Goal: Task Accomplishment & Management: Manage account settings

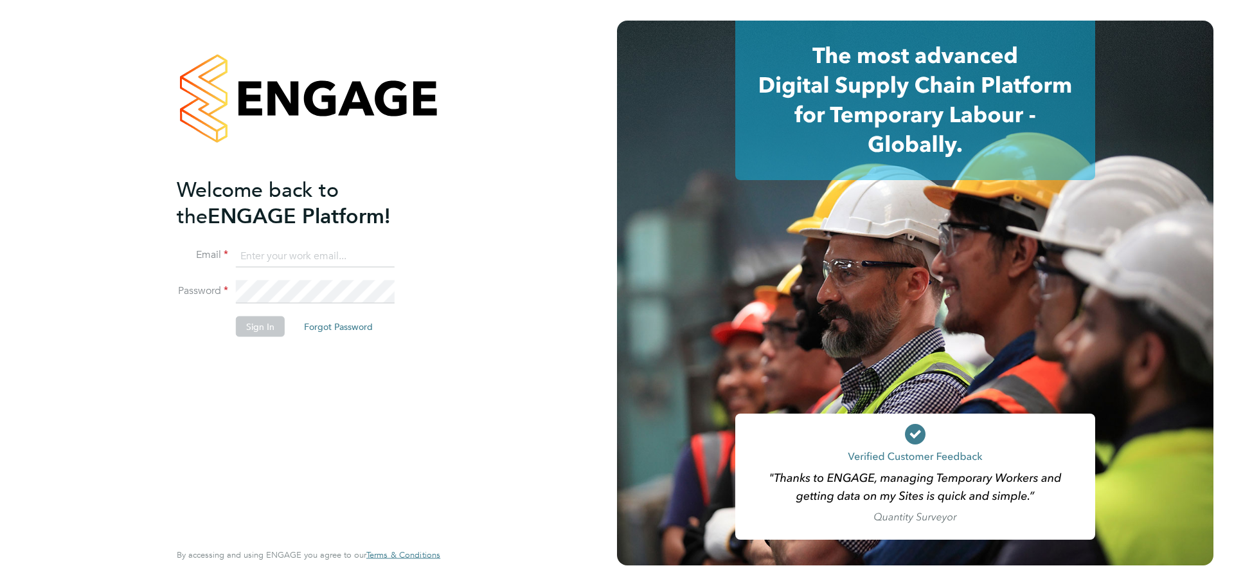
type input "[PERSON_NAME][EMAIL_ADDRESS][PERSON_NAME][DOMAIN_NAME]"
click at [276, 323] on button "Sign In" at bounding box center [260, 326] width 49 height 21
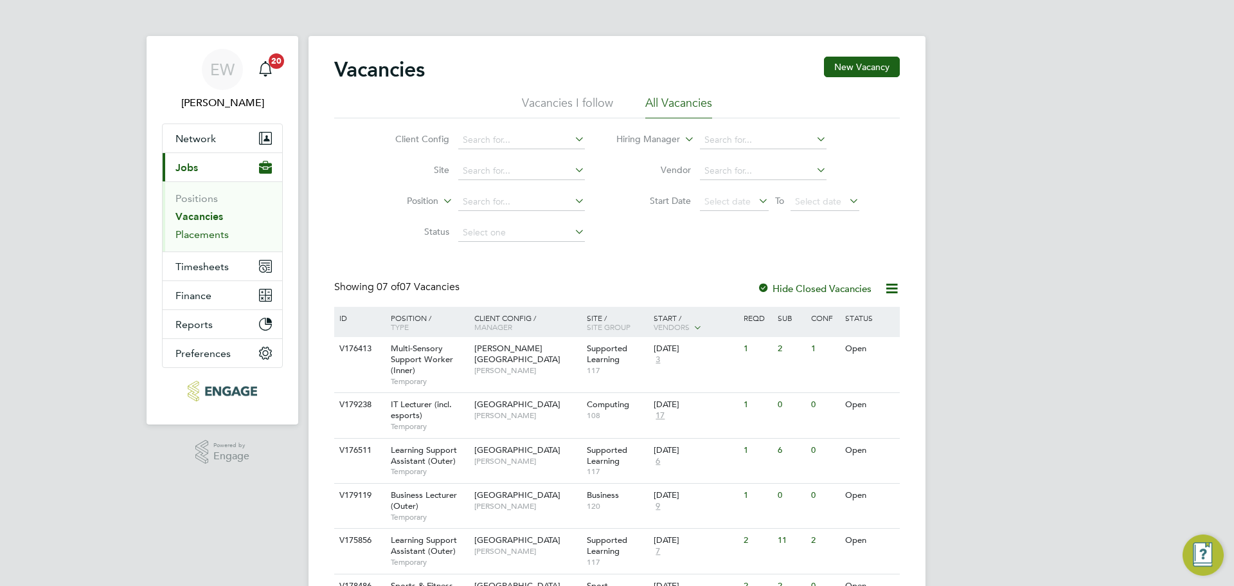
click at [216, 232] on link "Placements" at bounding box center [201, 234] width 53 height 12
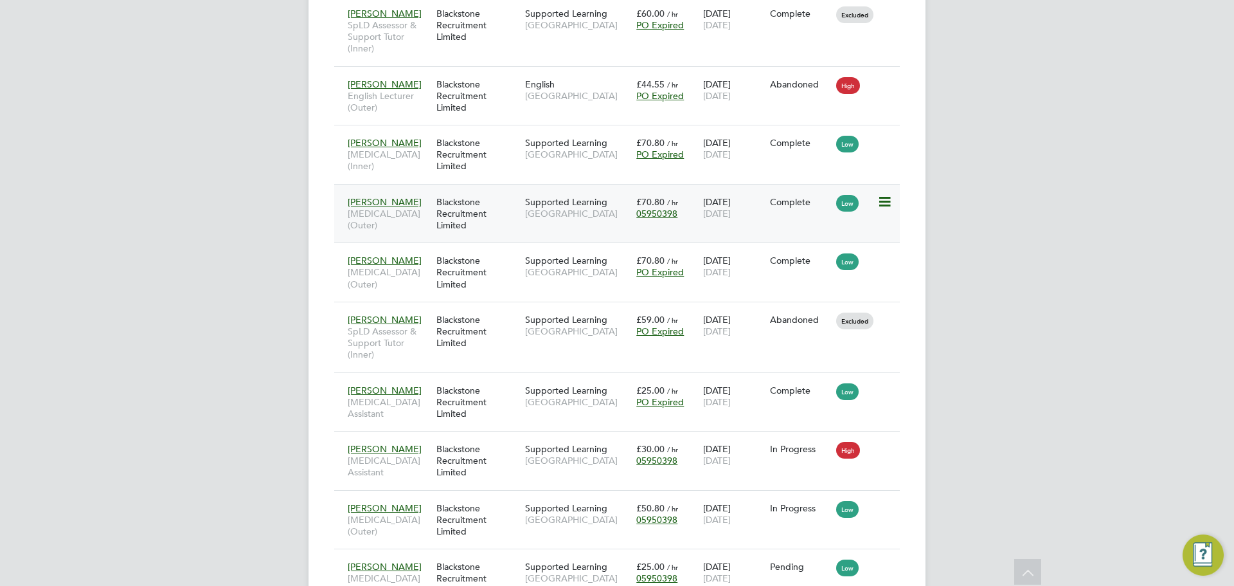
click at [497, 238] on div "Blackstone Recruitment Limited" at bounding box center [477, 214] width 89 height 48
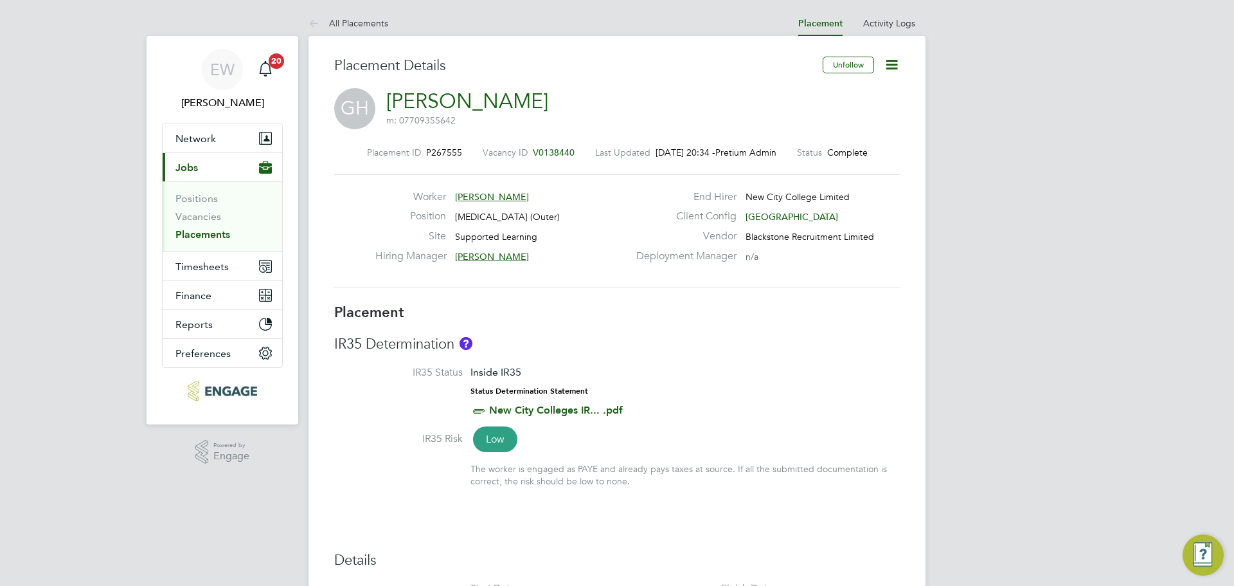
click at [899, 64] on icon at bounding box center [892, 65] width 16 height 16
click at [859, 93] on li "Edit Placement e" at bounding box center [850, 95] width 94 height 18
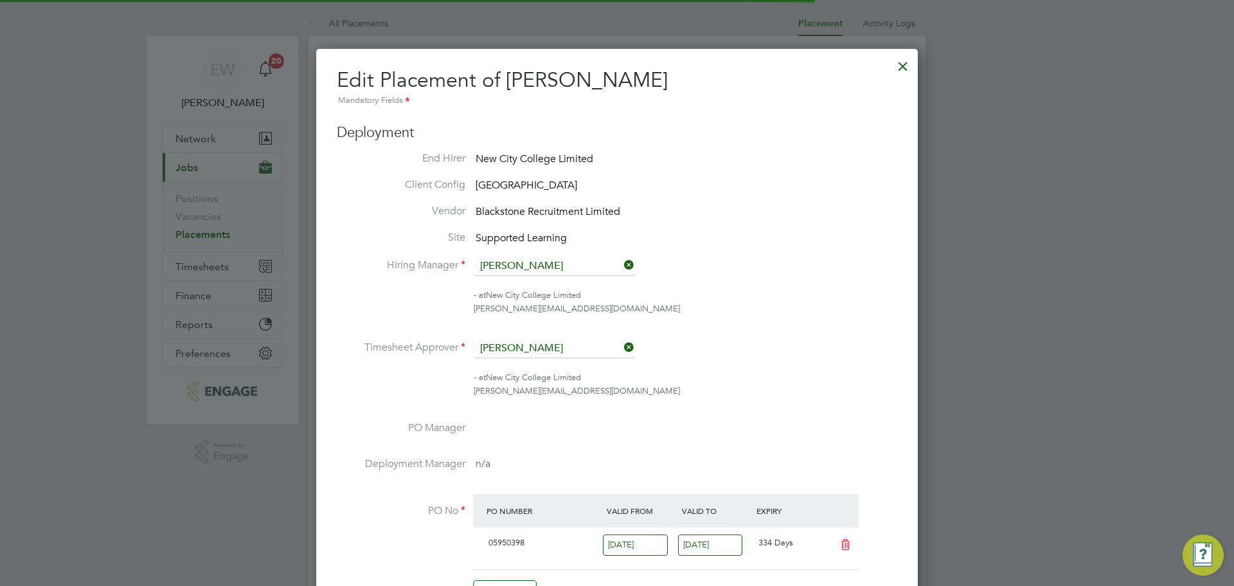
scroll to position [6, 6]
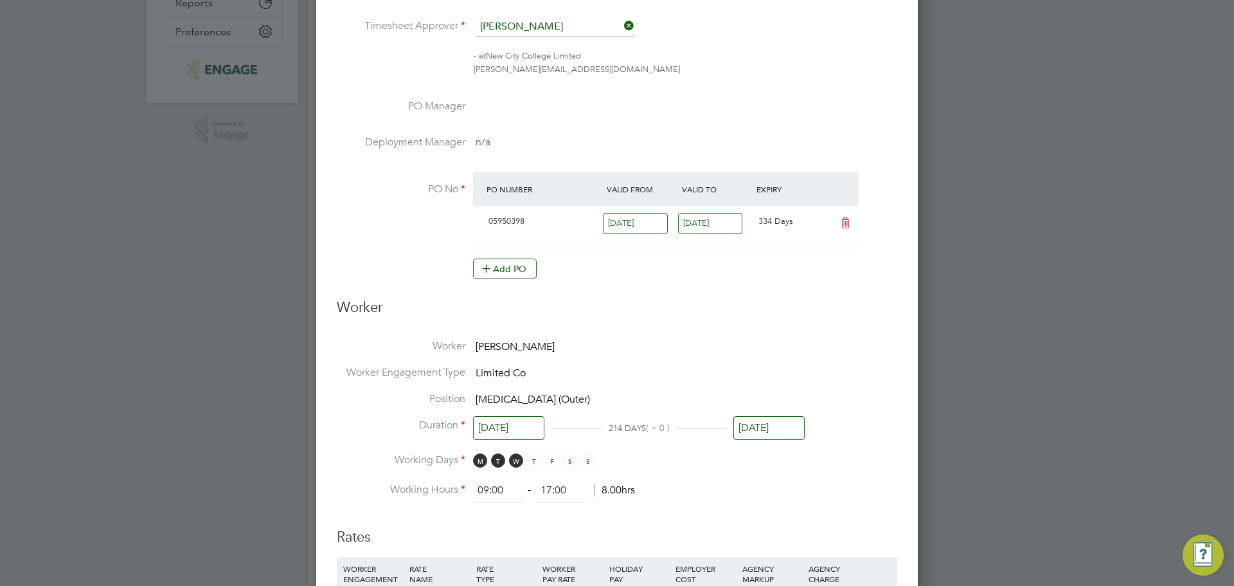
click at [764, 424] on input "29 Aug 2025" at bounding box center [768, 428] width 71 height 24
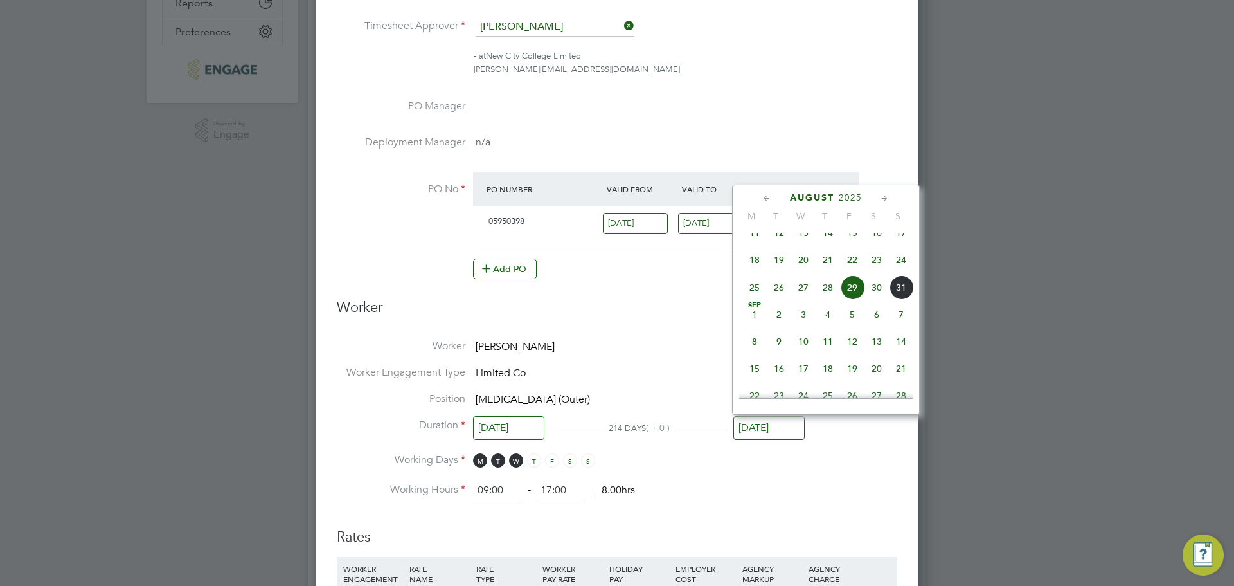
click at [859, 380] on span "19" at bounding box center [852, 368] width 24 height 24
type input "19 Sep 2025"
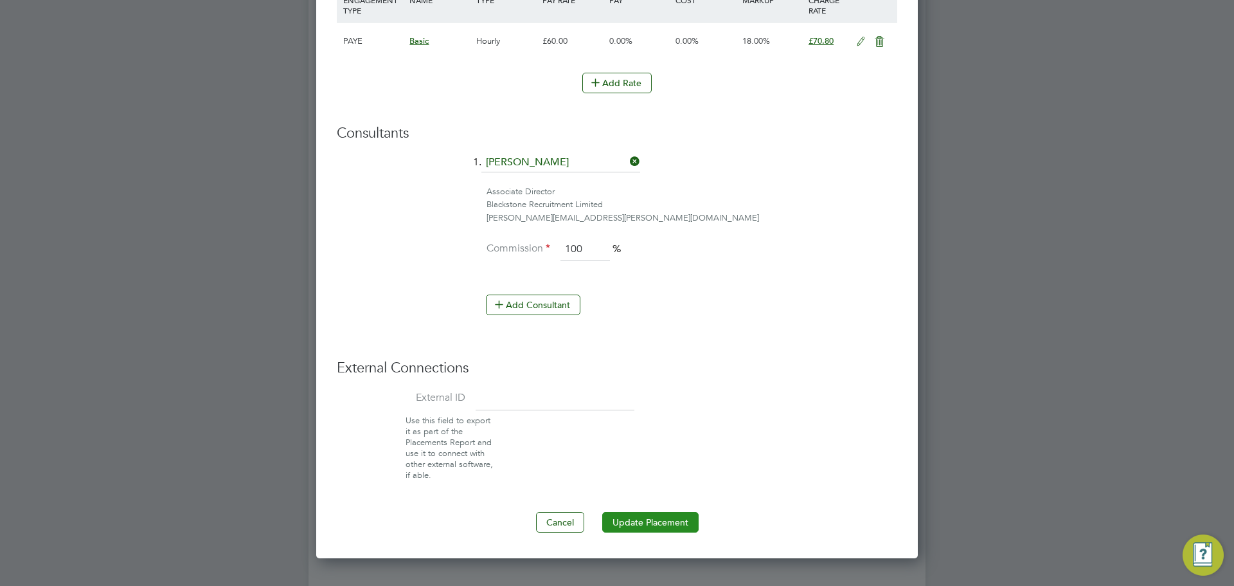
click at [639, 524] on button "Update Placement" at bounding box center [650, 522] width 96 height 21
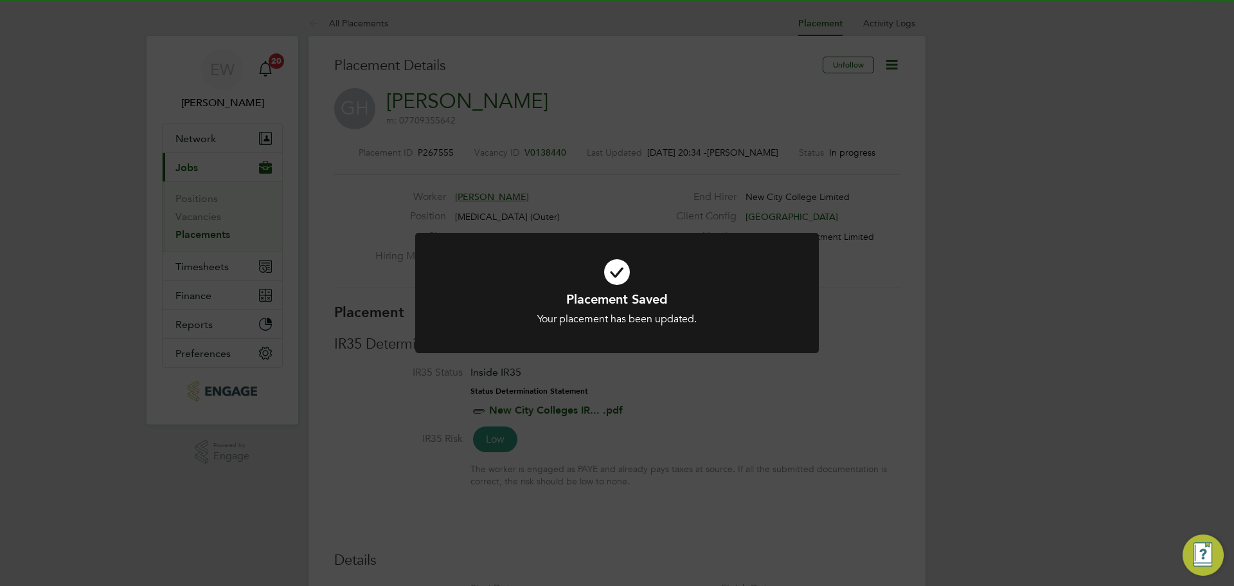
click at [945, 385] on div "Placement Saved Your placement has been updated. Cancel Okay" at bounding box center [617, 293] width 1234 height 586
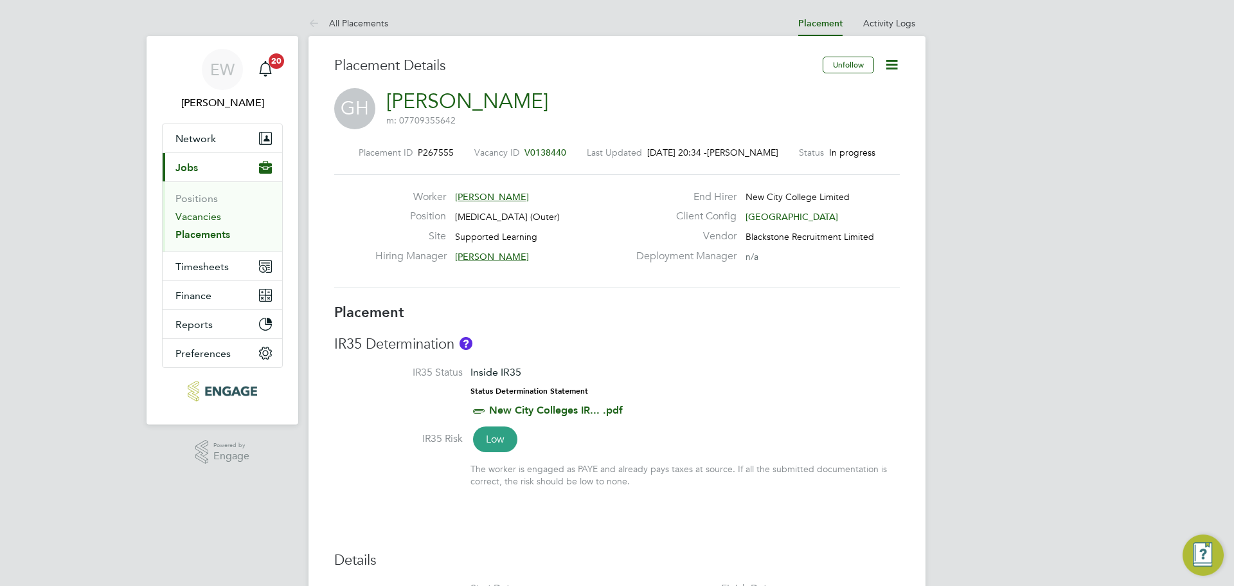
click at [190, 214] on link "Vacancies" at bounding box center [198, 216] width 46 height 12
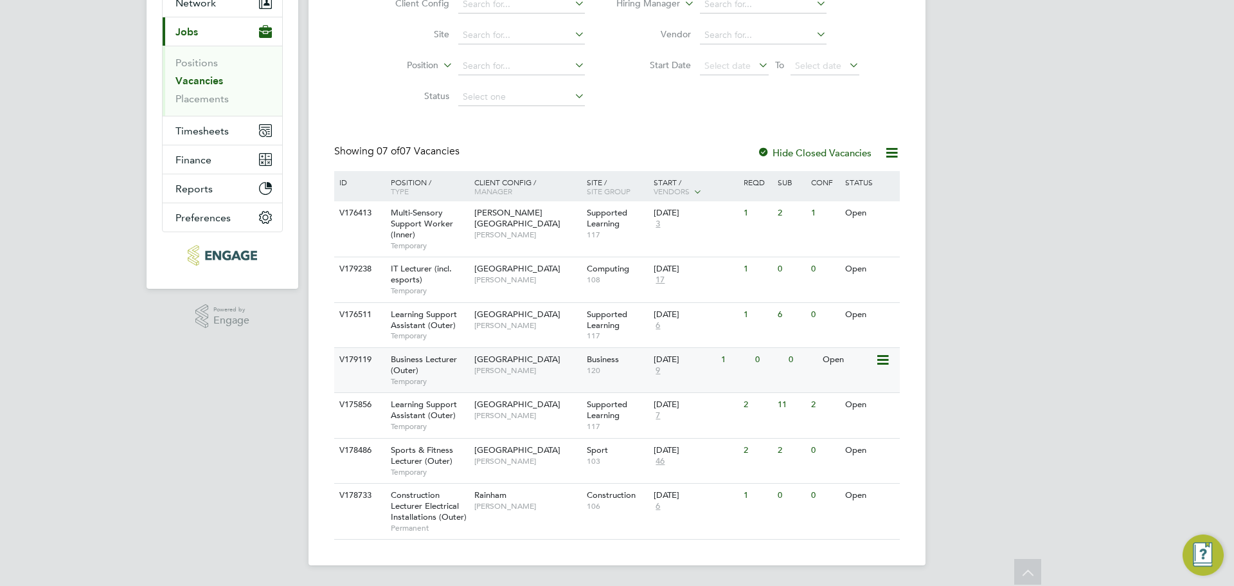
click at [428, 362] on span "Business Lecturer (Outer)" at bounding box center [424, 364] width 66 height 22
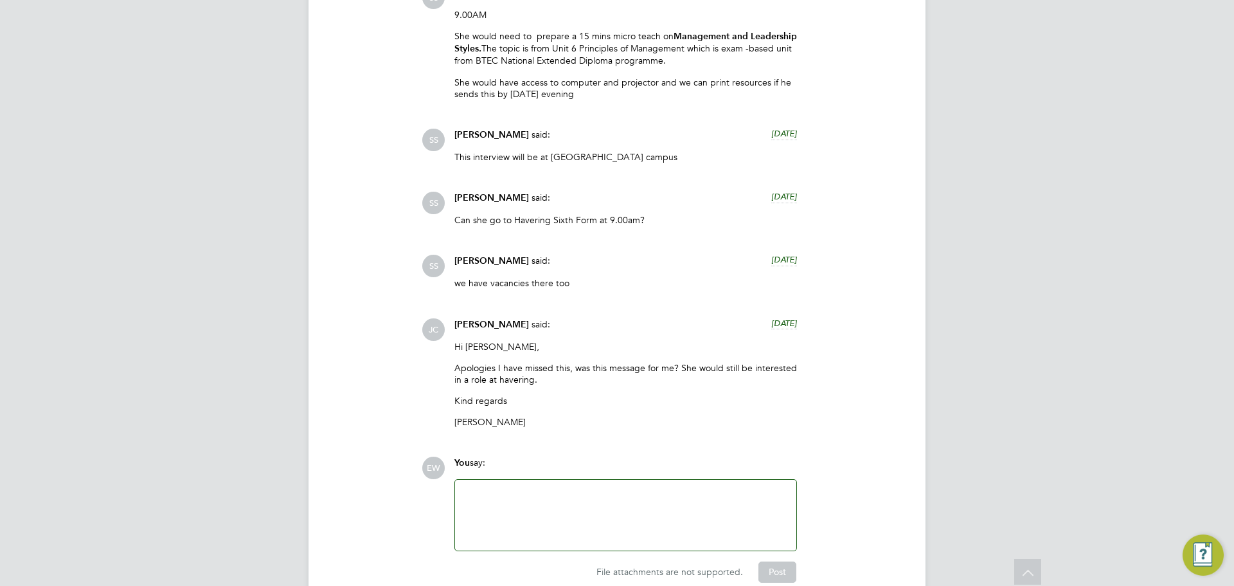
scroll to position [2507, 0]
